Goal: Complete application form

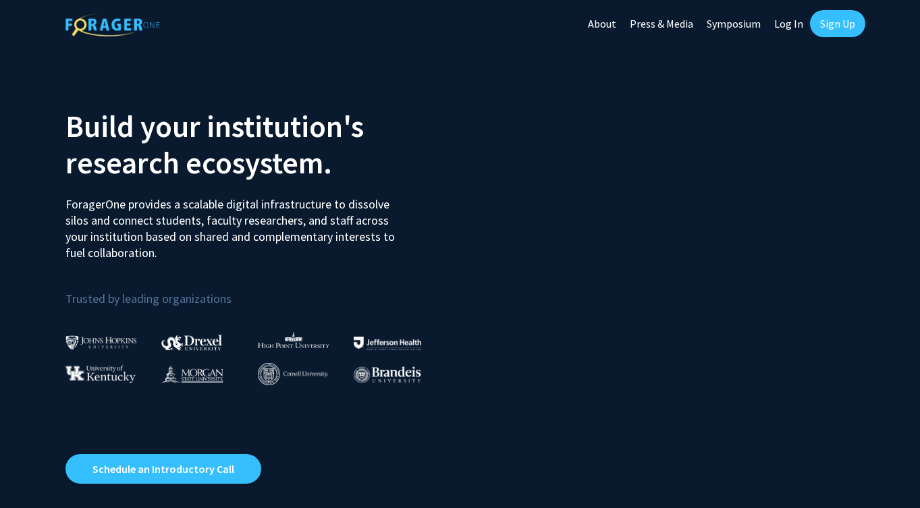
click at [801, 22] on link "Log In" at bounding box center [789, 23] width 43 height 47
select select
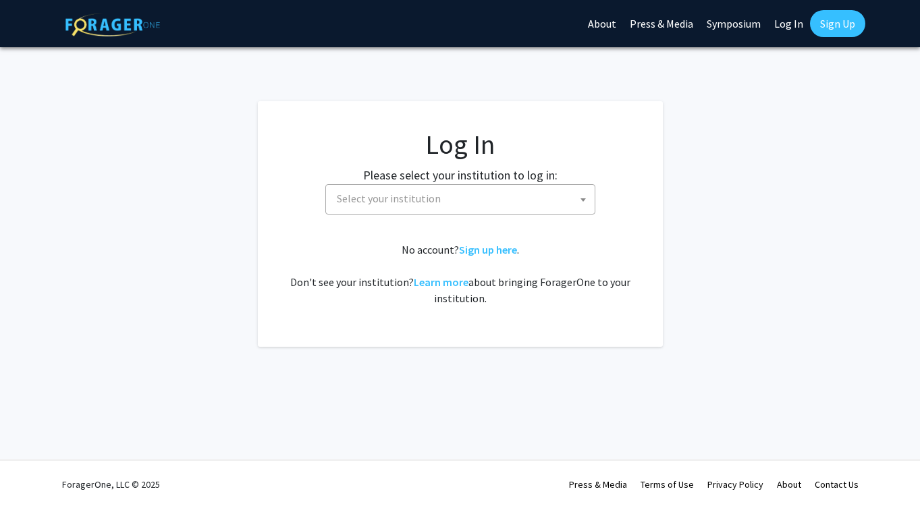
click at [525, 193] on span "Select your institution" at bounding box center [463, 199] width 263 height 28
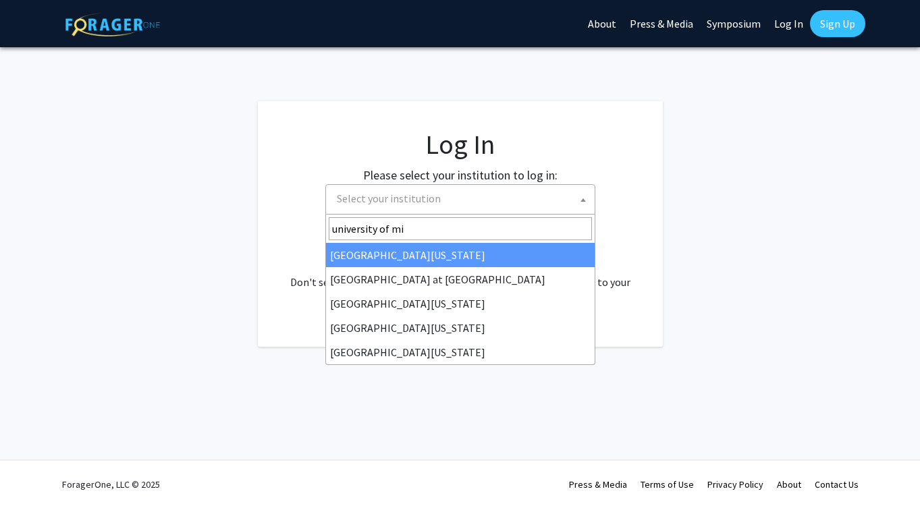
type input "university of mis"
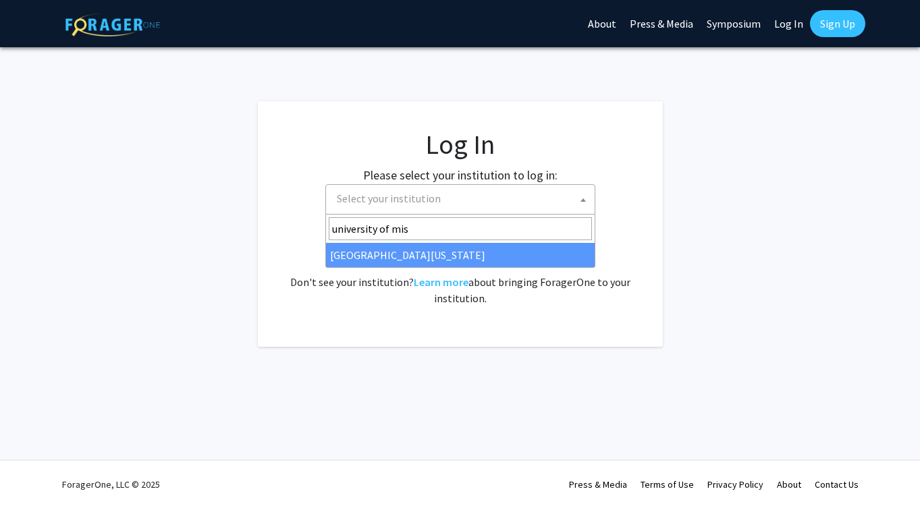
select select "33"
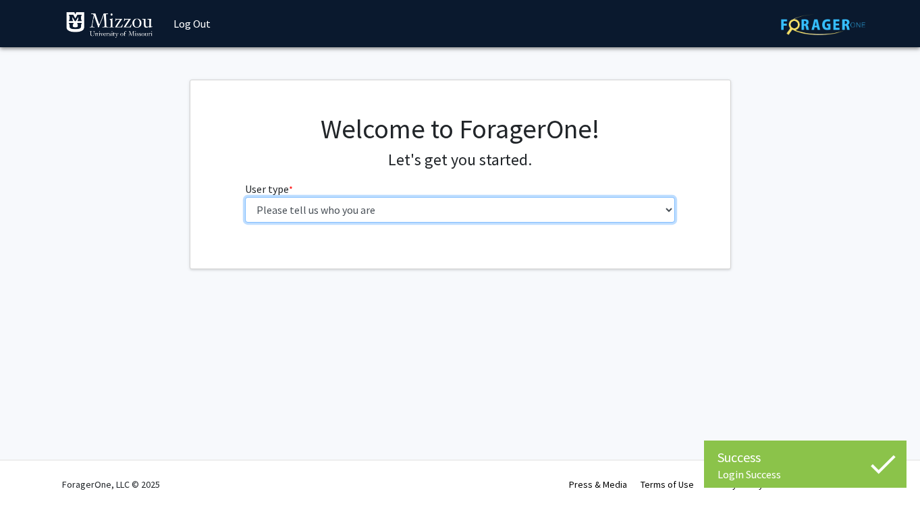
click at [362, 213] on select "Please tell us who you are Undergraduate Student Master's Student Doctoral Cand…" at bounding box center [460, 210] width 430 height 26
select select "5: faculty"
click at [245, 197] on select "Please tell us who you are Undergraduate Student Master's Student Doctoral Cand…" at bounding box center [460, 210] width 430 height 26
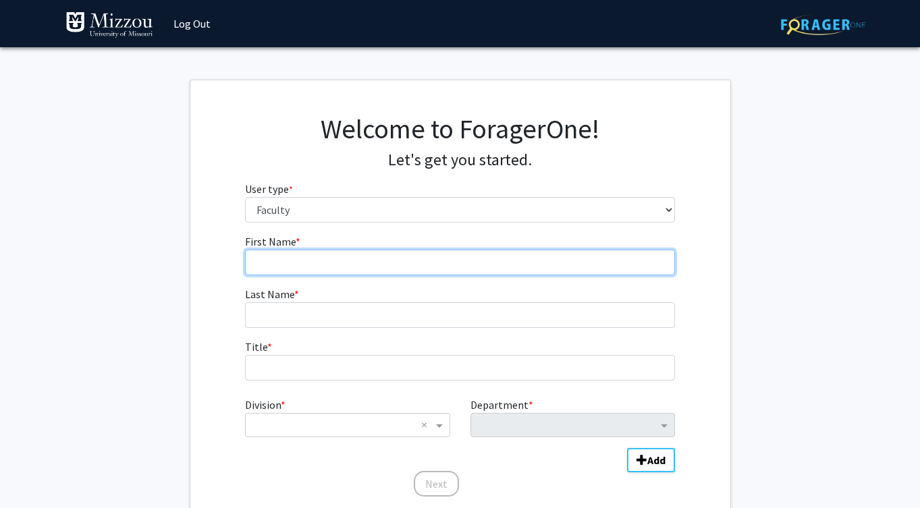
click at [377, 267] on input "First Name * required" at bounding box center [460, 263] width 430 height 26
type input "[PERSON_NAME]"
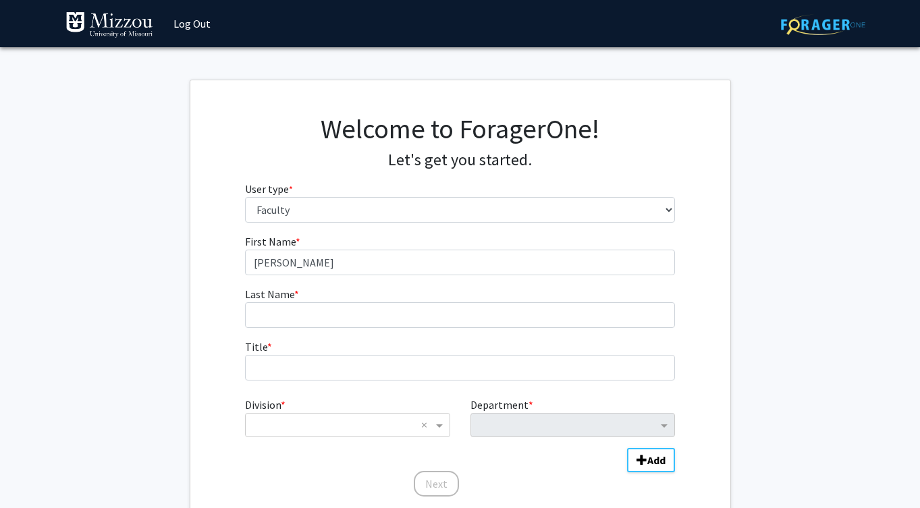
type input "[PERSON_NAME]"
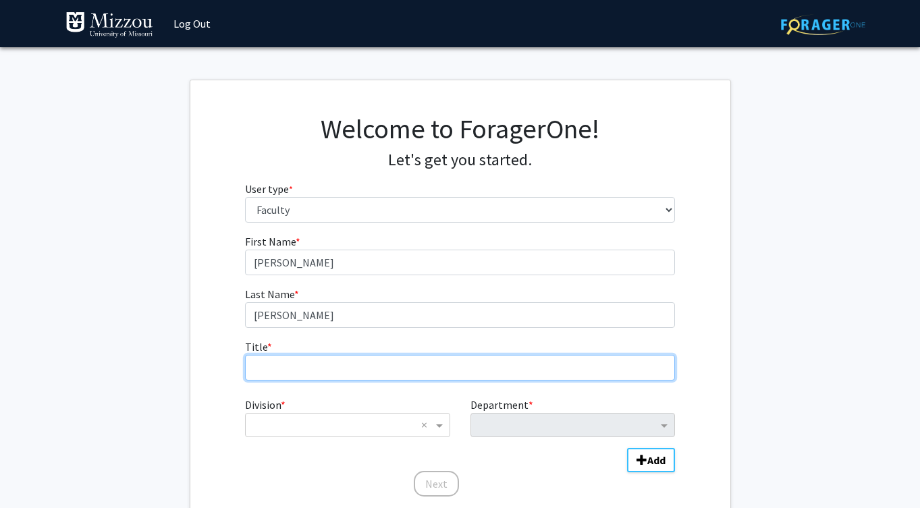
click at [350, 364] on input "Title * required" at bounding box center [460, 368] width 430 height 26
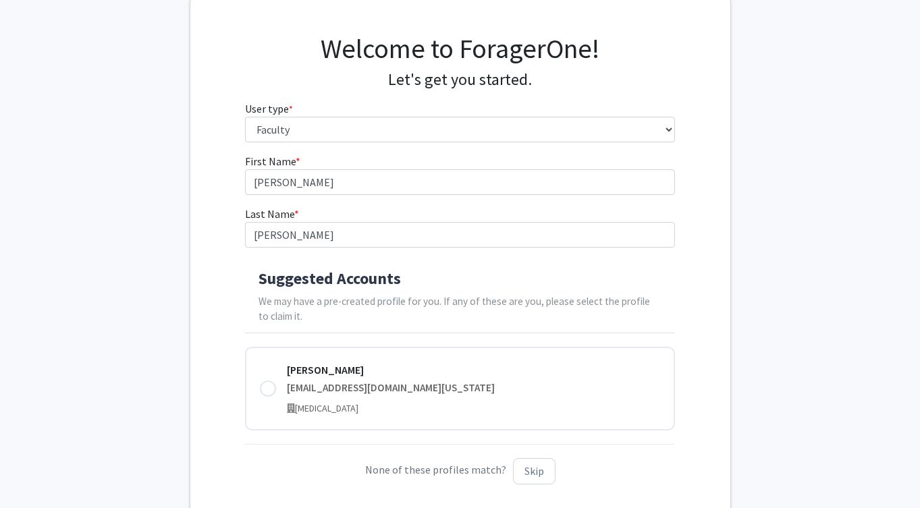
scroll to position [107, 0]
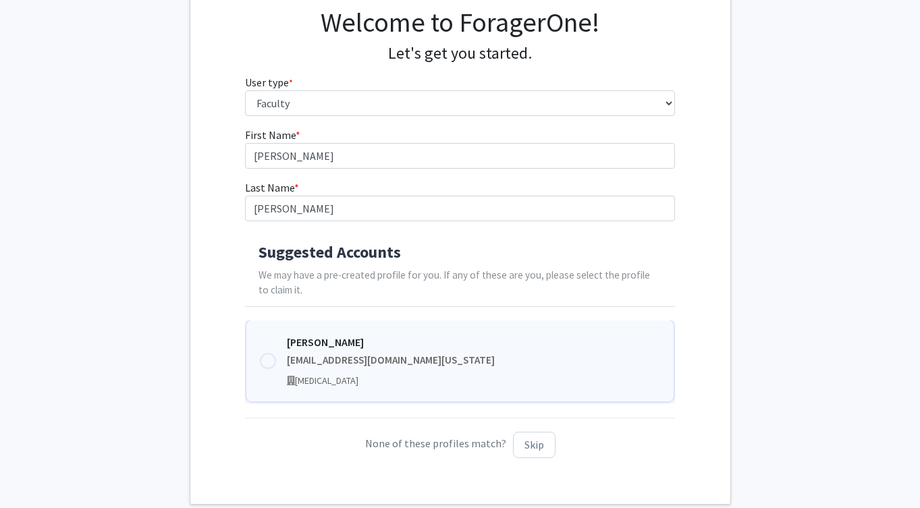
click at [262, 365] on div at bounding box center [268, 361] width 16 height 16
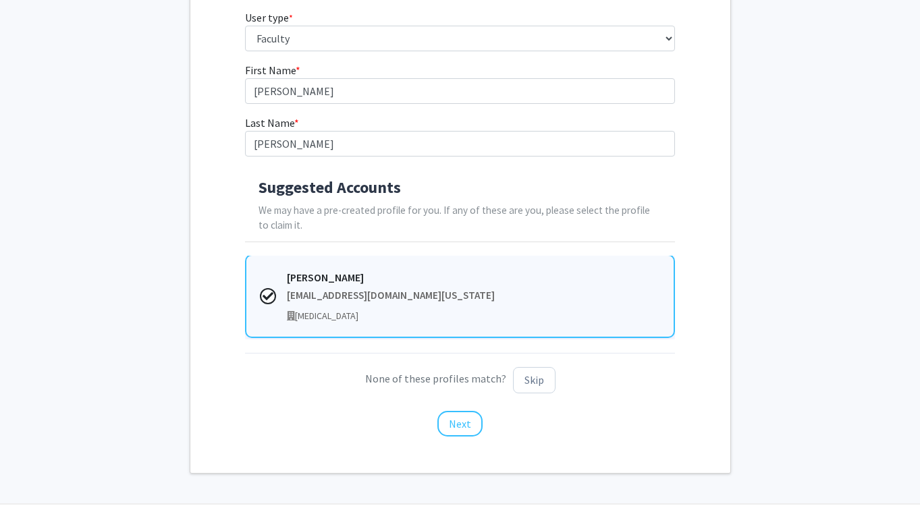
scroll to position [211, 0]
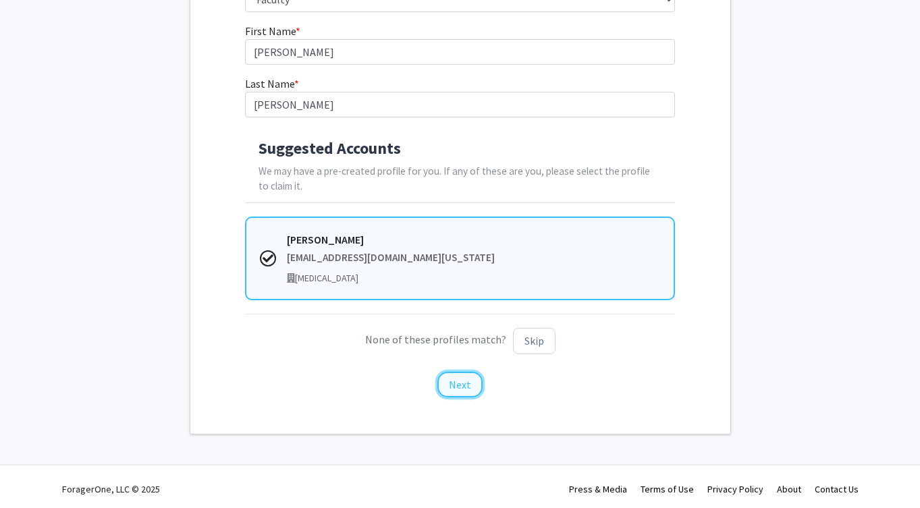
click at [470, 392] on button "Next" at bounding box center [460, 385] width 45 height 26
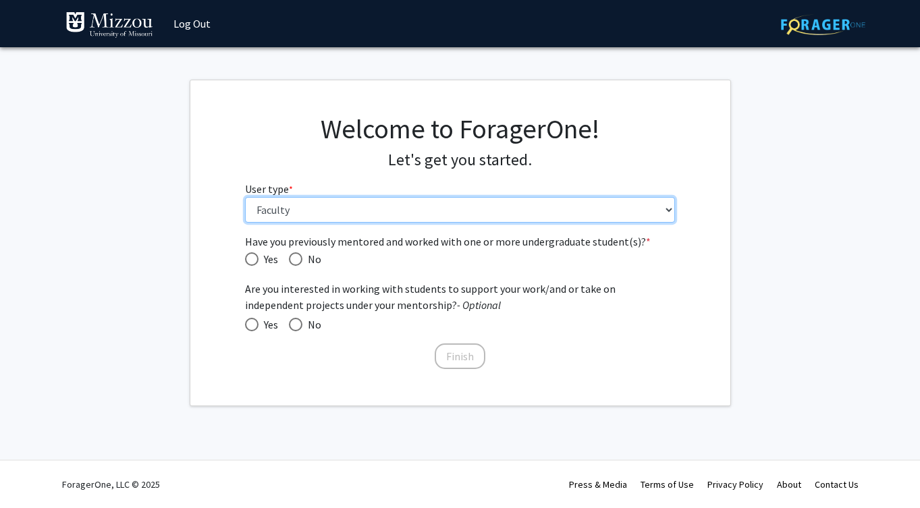
click at [298, 212] on select "Please tell us who you are Undergraduate Student Master's Student Doctoral Cand…" at bounding box center [460, 210] width 430 height 26
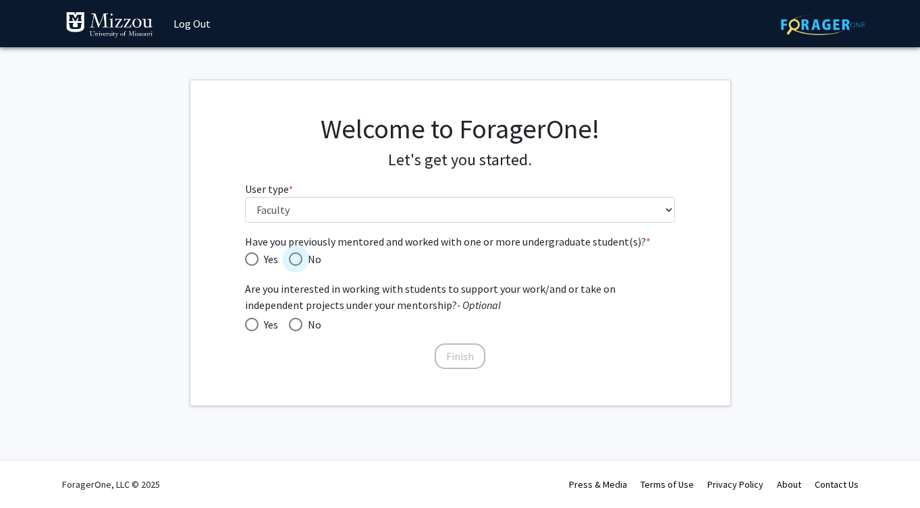
click at [300, 256] on span "Have you previously mentored and worked with one or more undergraduate student(…" at bounding box center [296, 260] width 14 height 14
click at [300, 256] on input "No" at bounding box center [296, 260] width 14 height 14
radio input "true"
click at [256, 325] on span at bounding box center [252, 325] width 14 height 14
click at [256, 325] on input "Yes" at bounding box center [252, 325] width 14 height 14
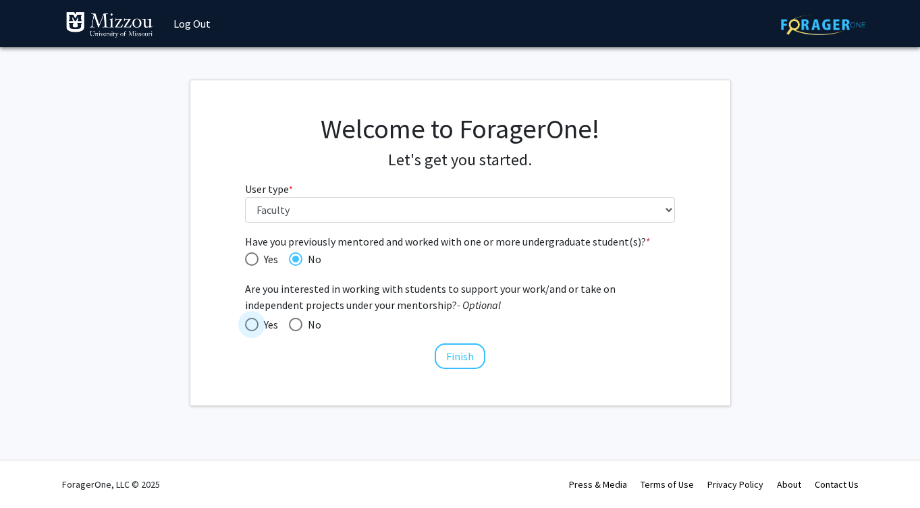
radio input "true"
click at [256, 253] on span "Have you previously mentored and worked with one or more undergraduate student(…" at bounding box center [252, 260] width 14 height 14
click at [256, 253] on input "Yes" at bounding box center [252, 260] width 14 height 14
radio input "true"
click at [483, 353] on button "Finish" at bounding box center [460, 357] width 51 height 26
